Goal: Navigation & Orientation: Find specific page/section

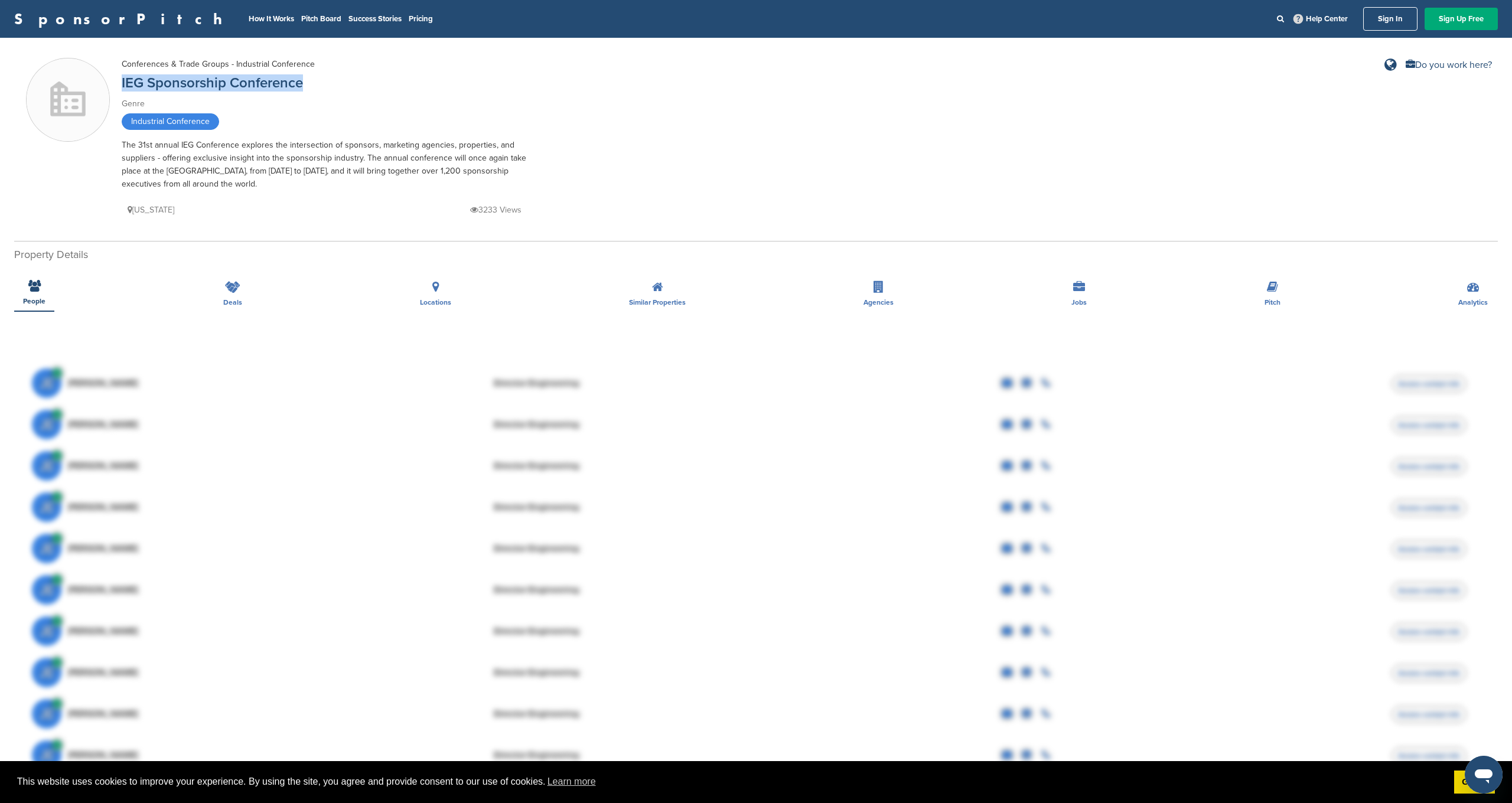
drag, startPoint x: 311, startPoint y: 86, endPoint x: 155, endPoint y: 71, distance: 156.7
click at [155, 71] on div "Conferences & Trade Groups - Industrial Conference IEG Sponsorship Conference G…" at bounding box center [328, 137] width 414 height 159
click at [221, 80] on link "IEG Sponsorship Conference" at bounding box center [212, 82] width 181 height 17
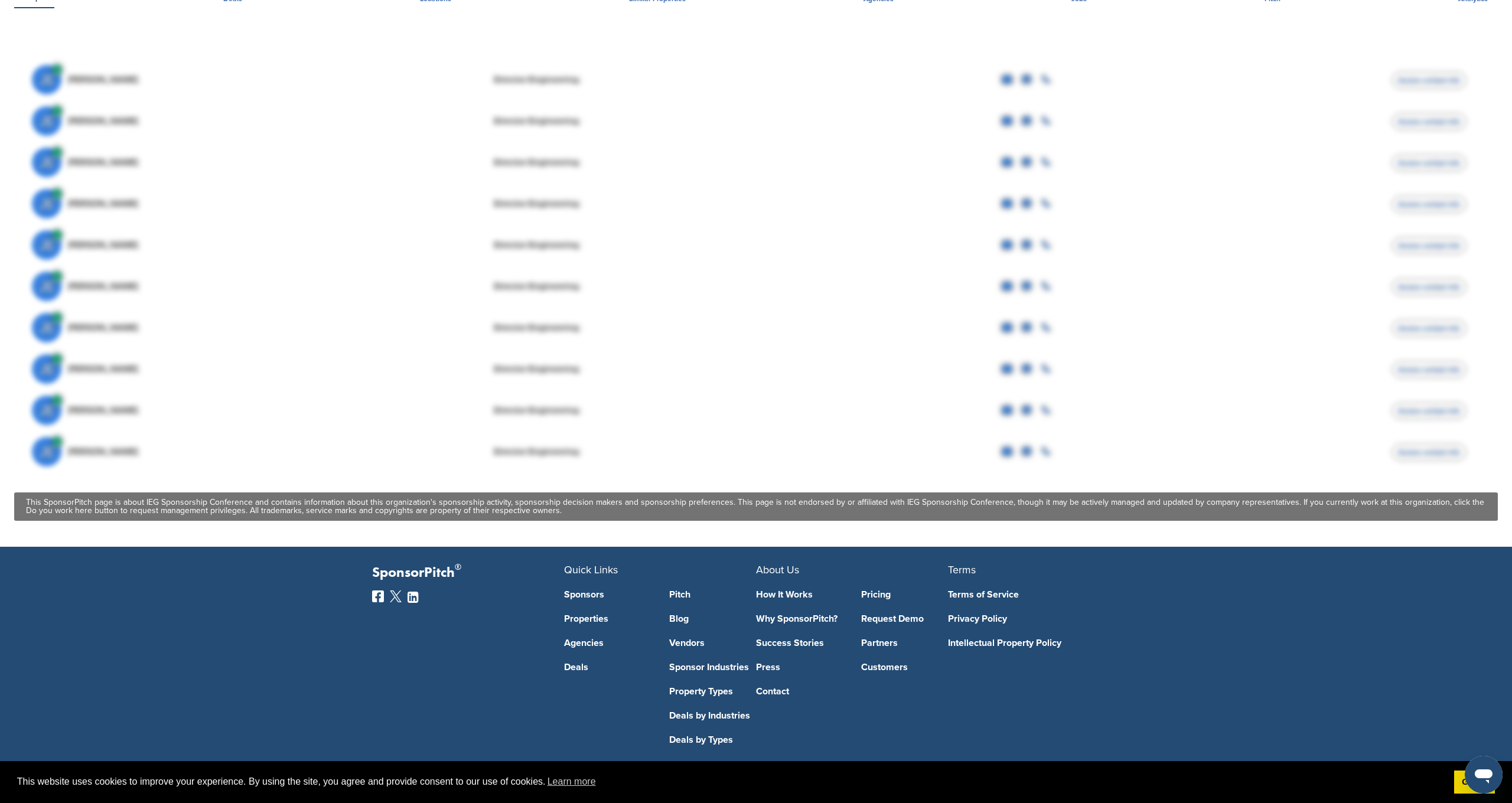
scroll to position [303, 0]
click at [411, 580] on p "SponsorPitch ®" at bounding box center [468, 573] width 192 height 17
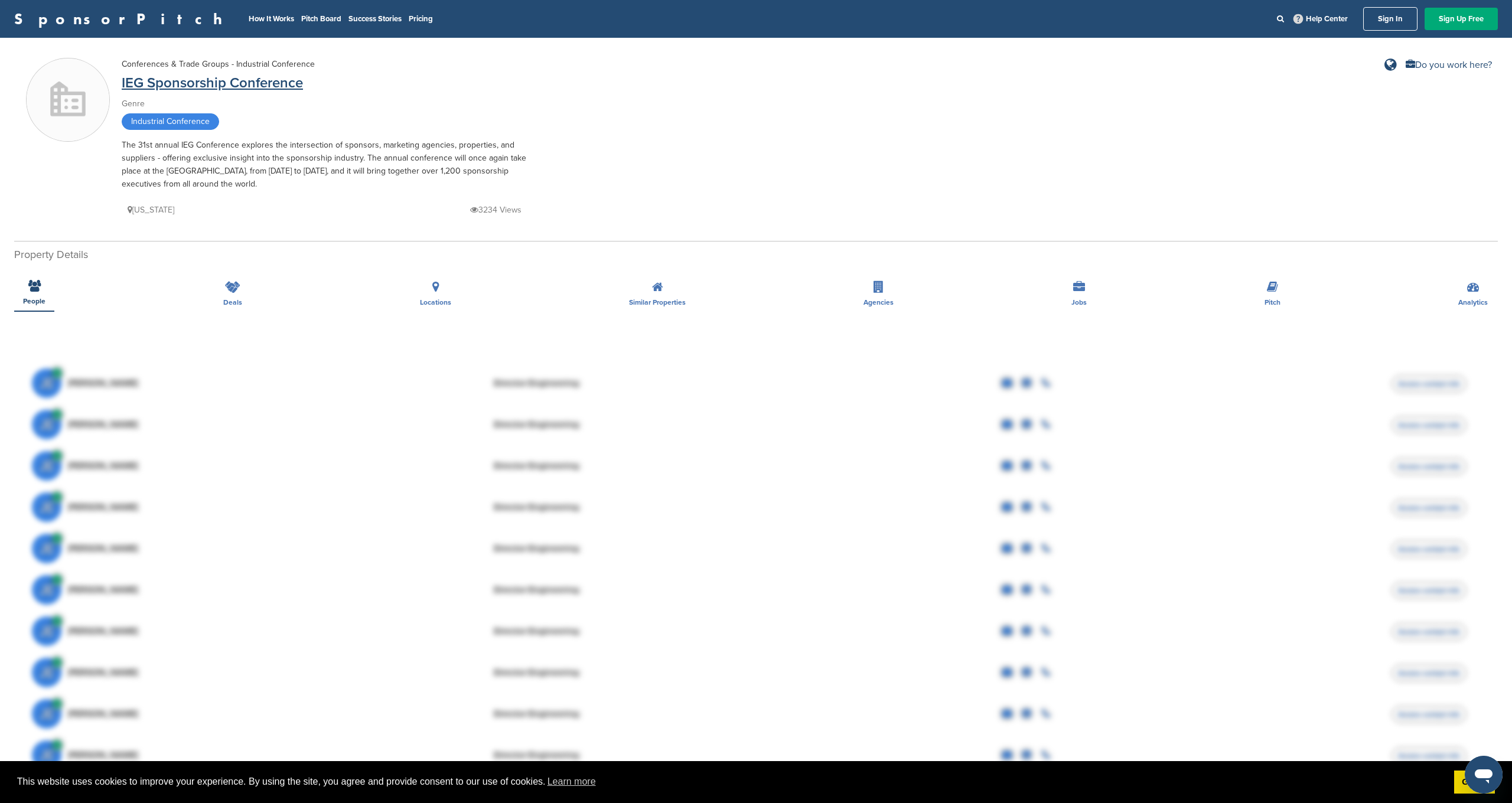
scroll to position [0, 0]
click at [172, 83] on link "IEG Sponsorship Conference" at bounding box center [212, 82] width 181 height 17
click at [172, 83] on link "IEG Sponsorship Conference" at bounding box center [210, 83] width 177 height 15
click at [248, 23] on link "How It Works" at bounding box center [271, 18] width 46 height 10
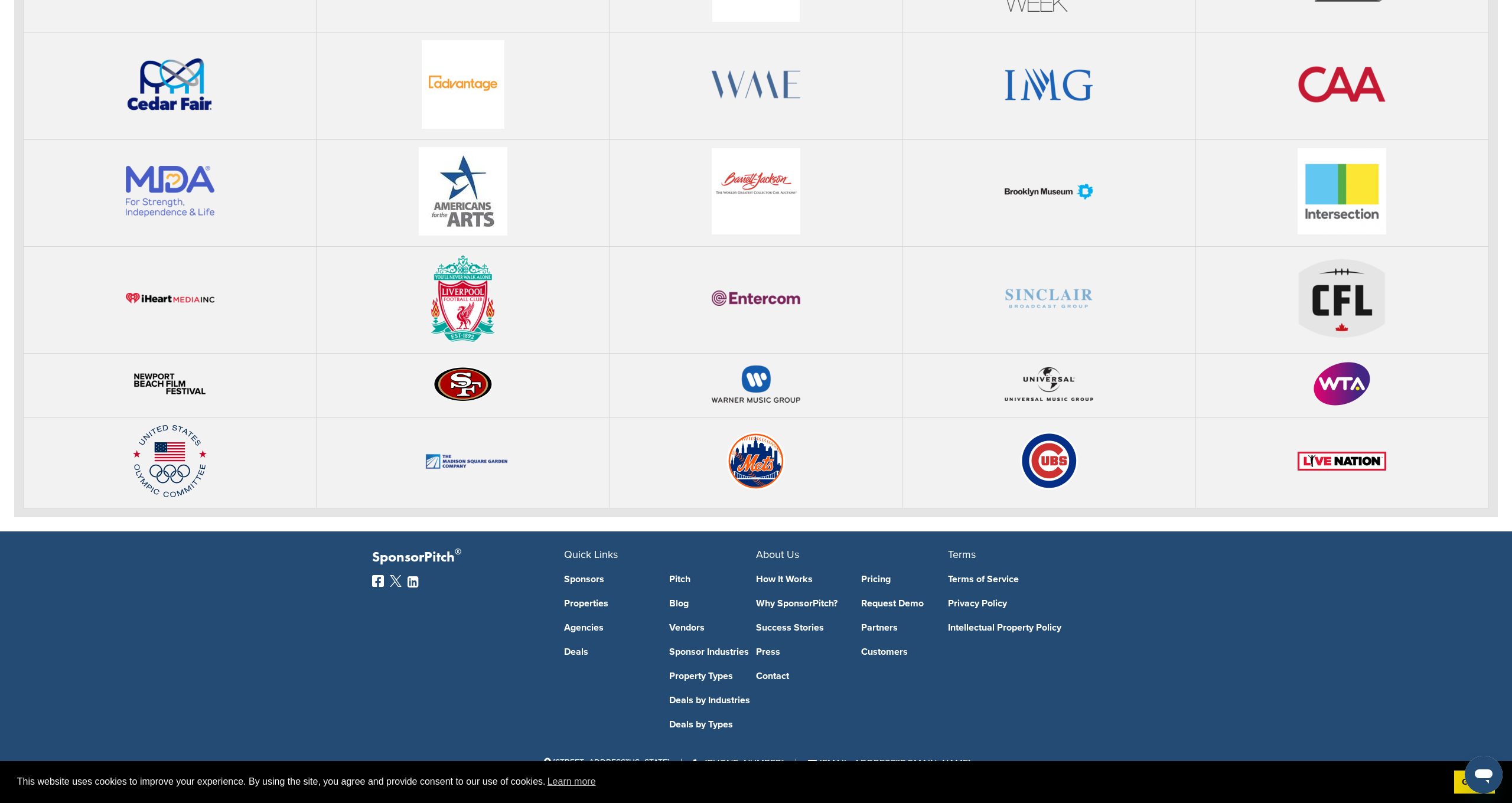
scroll to position [2487, 0]
click at [586, 627] on link "Agencies" at bounding box center [608, 627] width 87 height 10
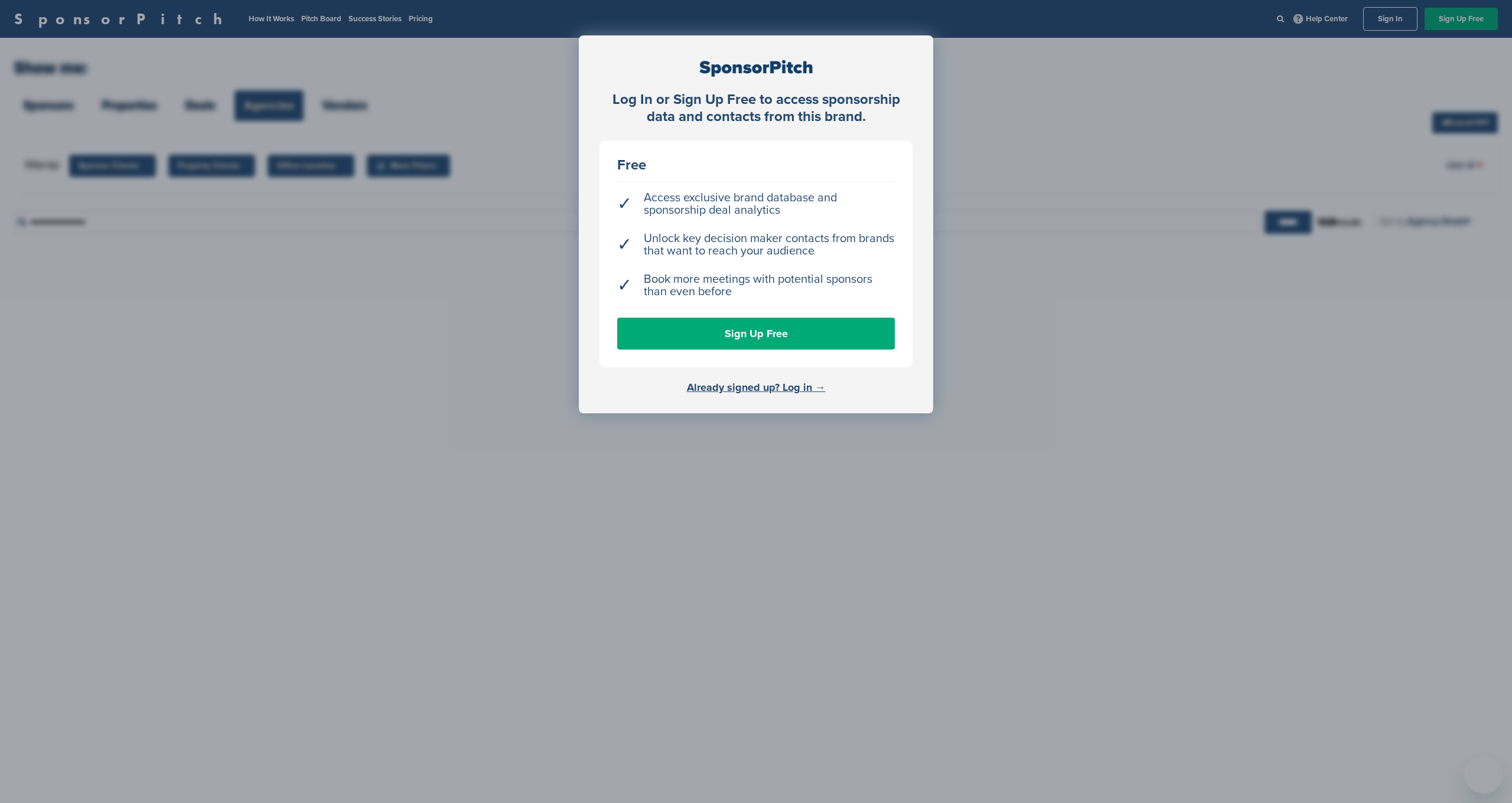
click at [575, 626] on div "Log In or Sign Up Free to access sponsorship data and contacts from this brand.…" at bounding box center [756, 431] width 1512 height 863
